Goal: Browse casually: Explore the website without a specific task or goal

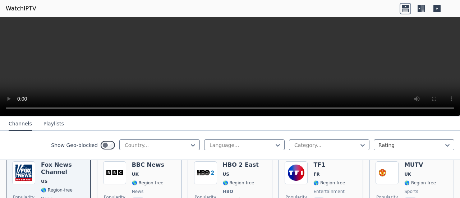
scroll to position [89, 0]
click at [135, 142] on div at bounding box center [156, 144] width 65 height 7
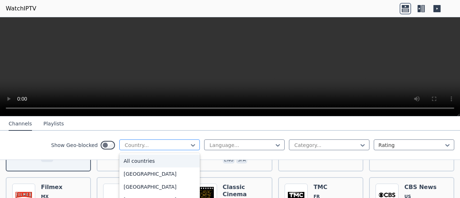
scroll to position [139, 0]
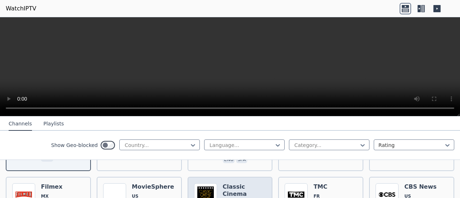
click at [231, 184] on h6 "Classic Cinema" at bounding box center [244, 190] width 43 height 14
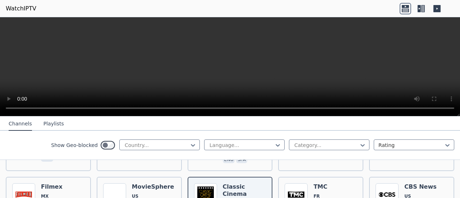
click at [422, 6] on icon at bounding box center [423, 8] width 4 height 7
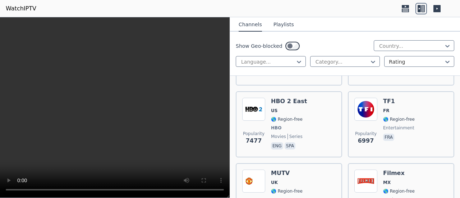
click at [282, 25] on button "Playlists" at bounding box center [283, 25] width 20 height 14
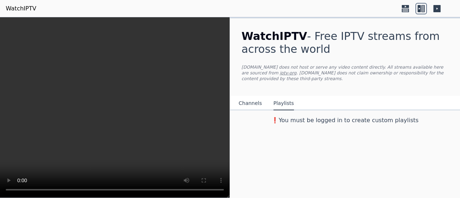
scroll to position [0, 0]
click at [438, 7] on icon at bounding box center [436, 8] width 7 height 7
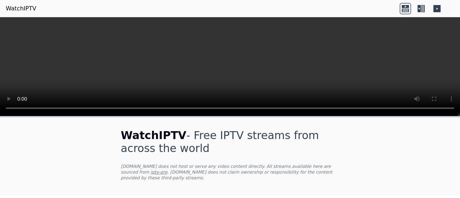
click at [424, 10] on icon at bounding box center [423, 8] width 4 height 7
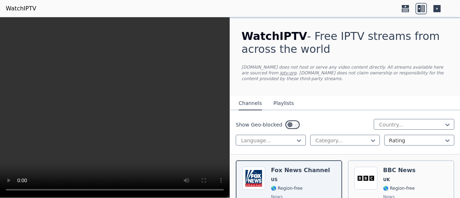
click at [435, 10] on icon at bounding box center [436, 8] width 7 height 7
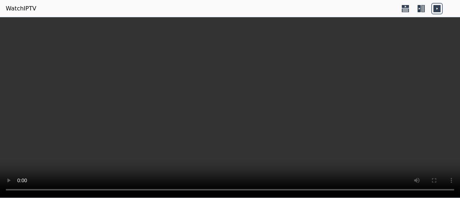
click at [17, 11] on link "WatchIPTV" at bounding box center [21, 8] width 31 height 9
